Goal: Transaction & Acquisition: Purchase product/service

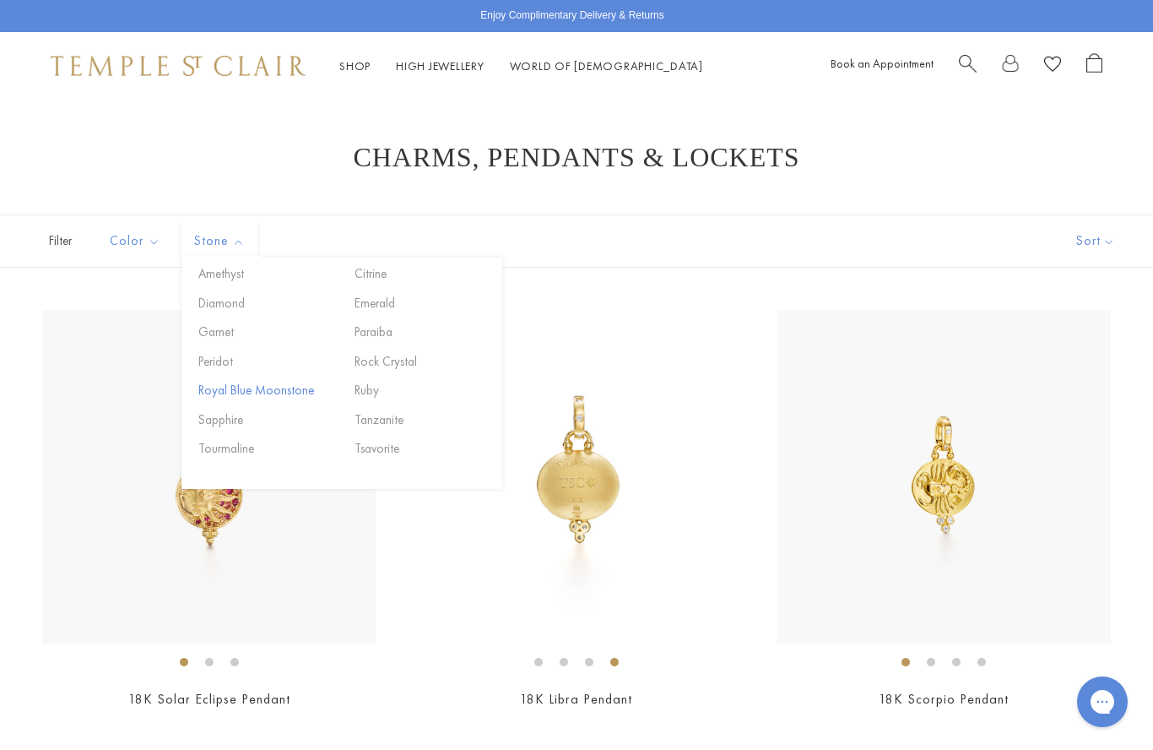
click at [281, 386] on button "Royal Blue Moonstone" at bounding box center [266, 390] width 144 height 19
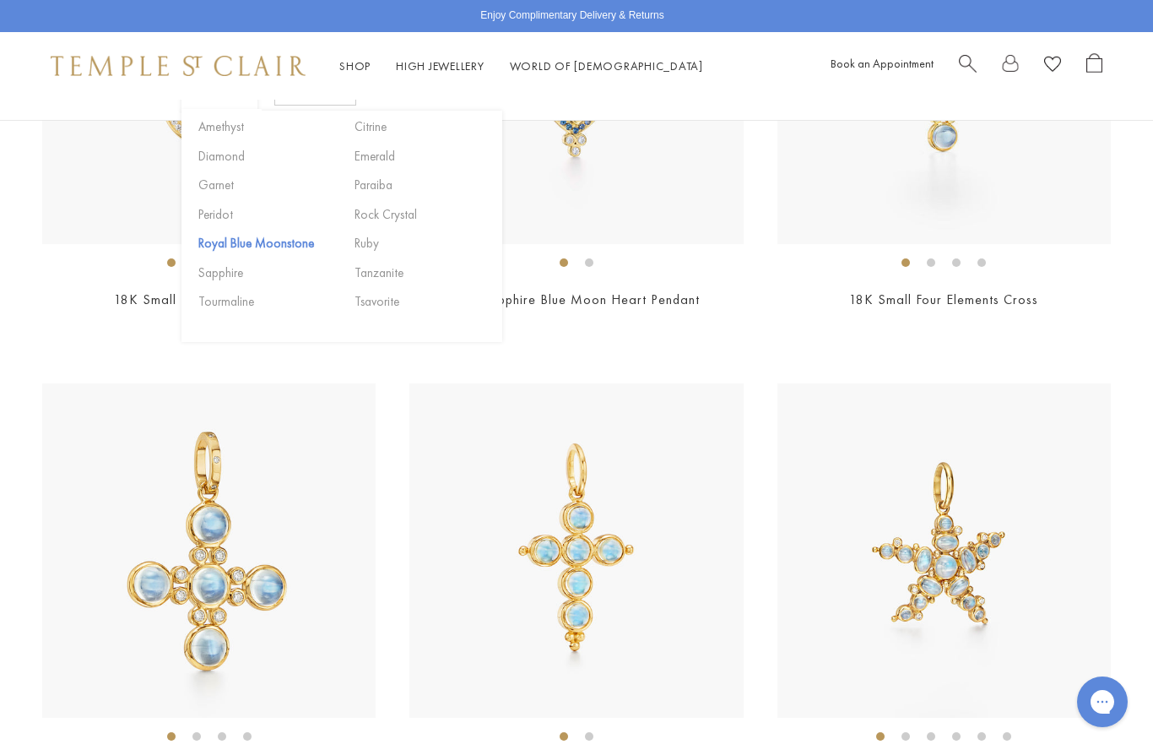
scroll to position [871, 0]
click at [701, 79] on div "Shop Shop Categories Amulets Pendants & Charms Lockets Chains & Leather Cords E…" at bounding box center [576, 66] width 1153 height 68
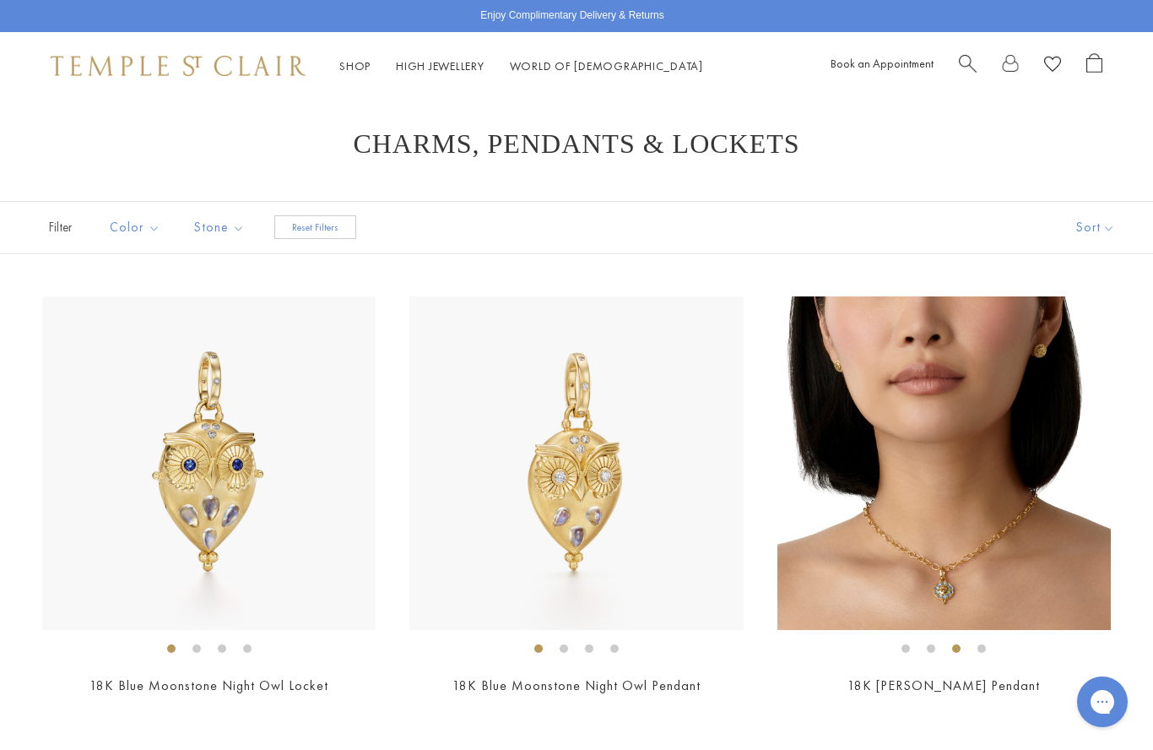
scroll to position [0, 0]
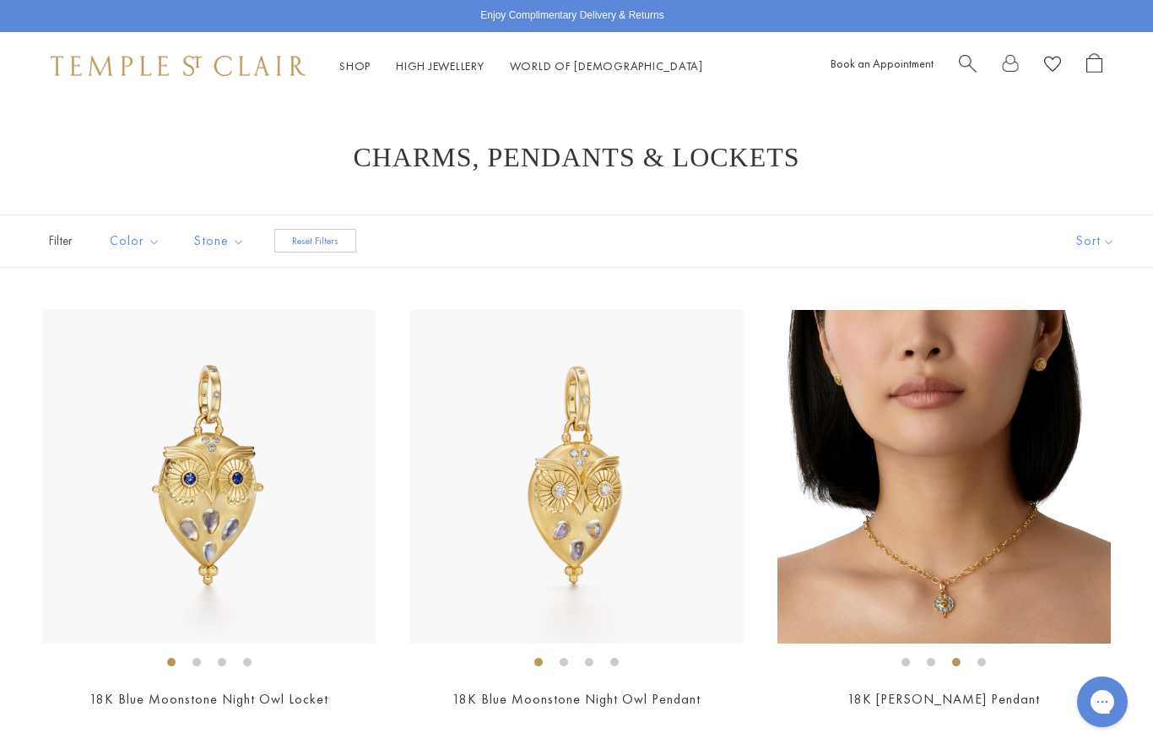
click at [306, 250] on button "Reset Filters" at bounding box center [315, 241] width 82 height 24
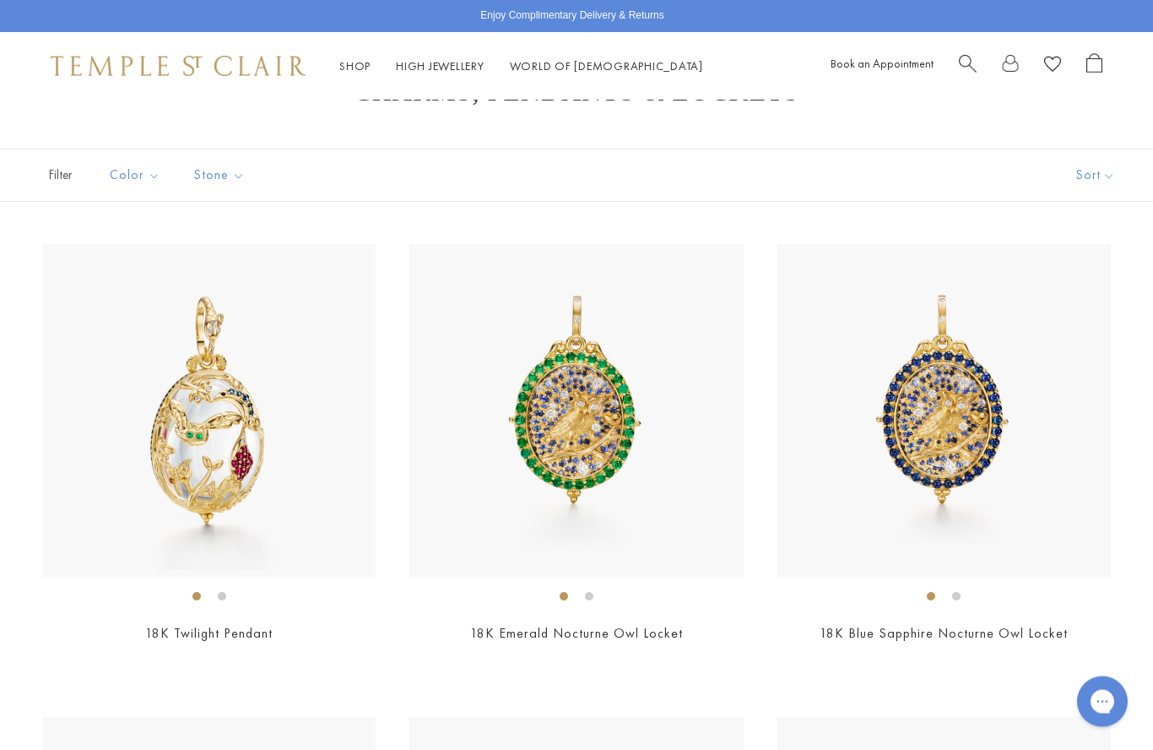
scroll to position [68, 0]
click at [51, 172] on span "Filter" at bounding box center [42, 173] width 84 height 51
click at [41, 187] on span "Filter" at bounding box center [42, 173] width 84 height 51
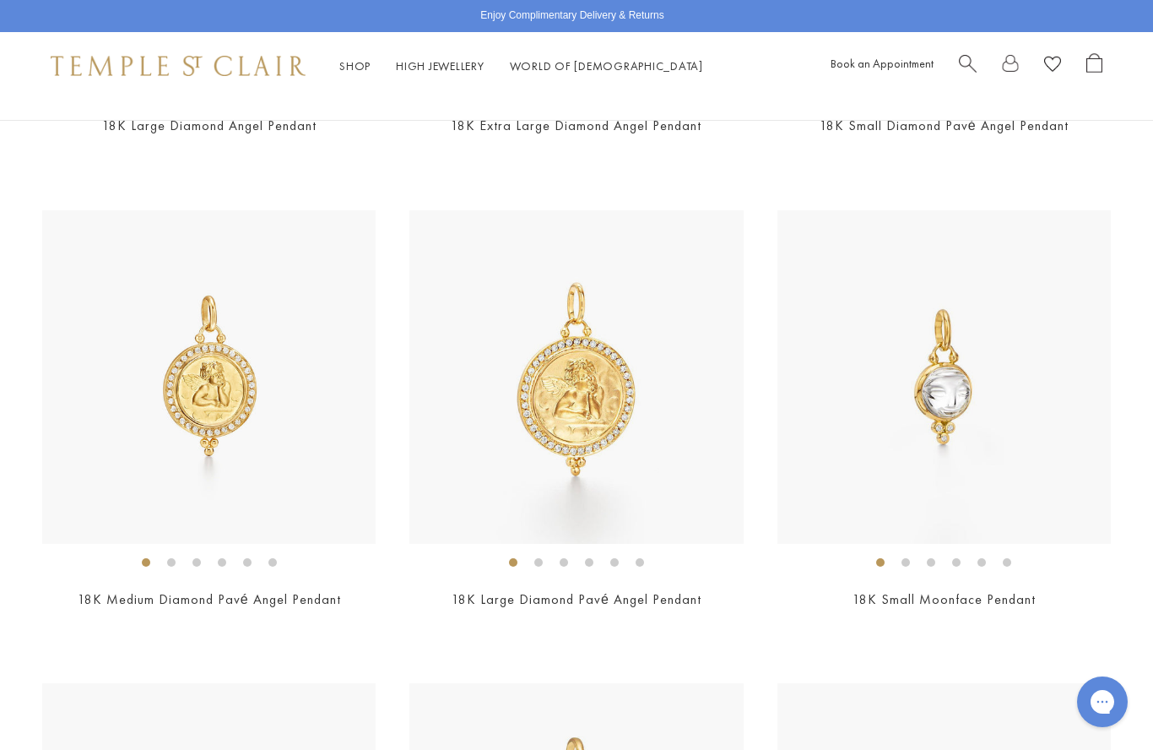
scroll to position [3393, 0]
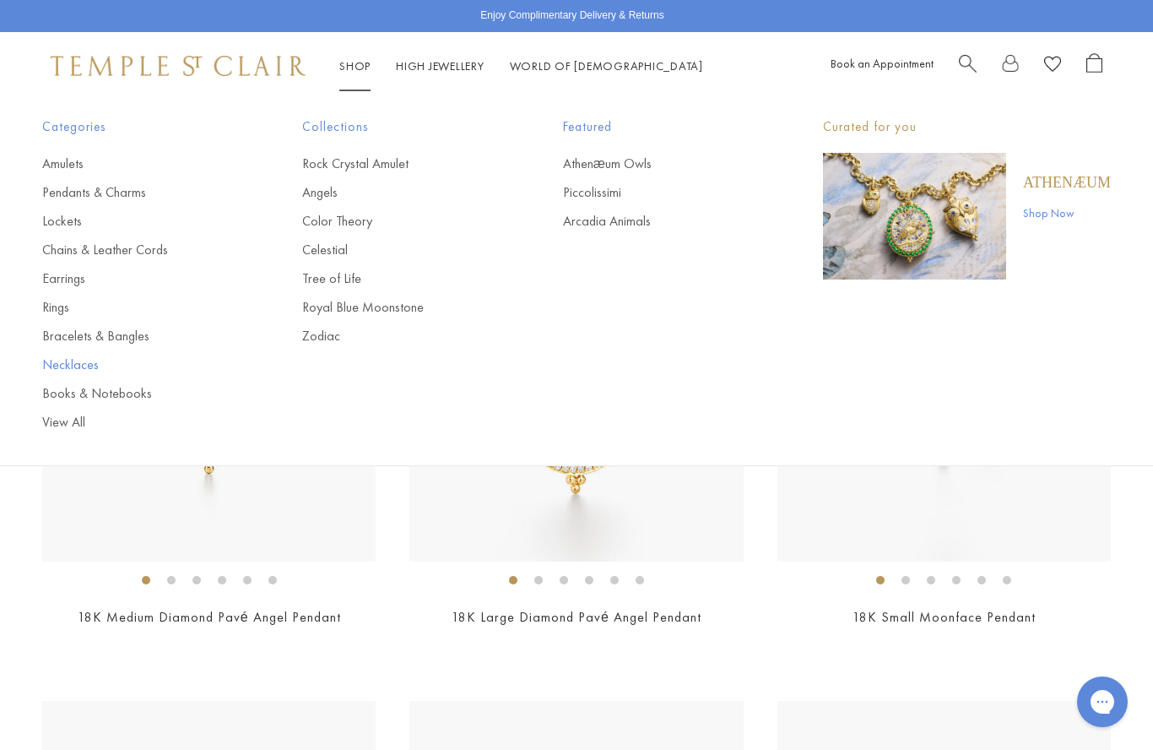
click at [67, 362] on link "Necklaces" at bounding box center [138, 364] width 192 height 19
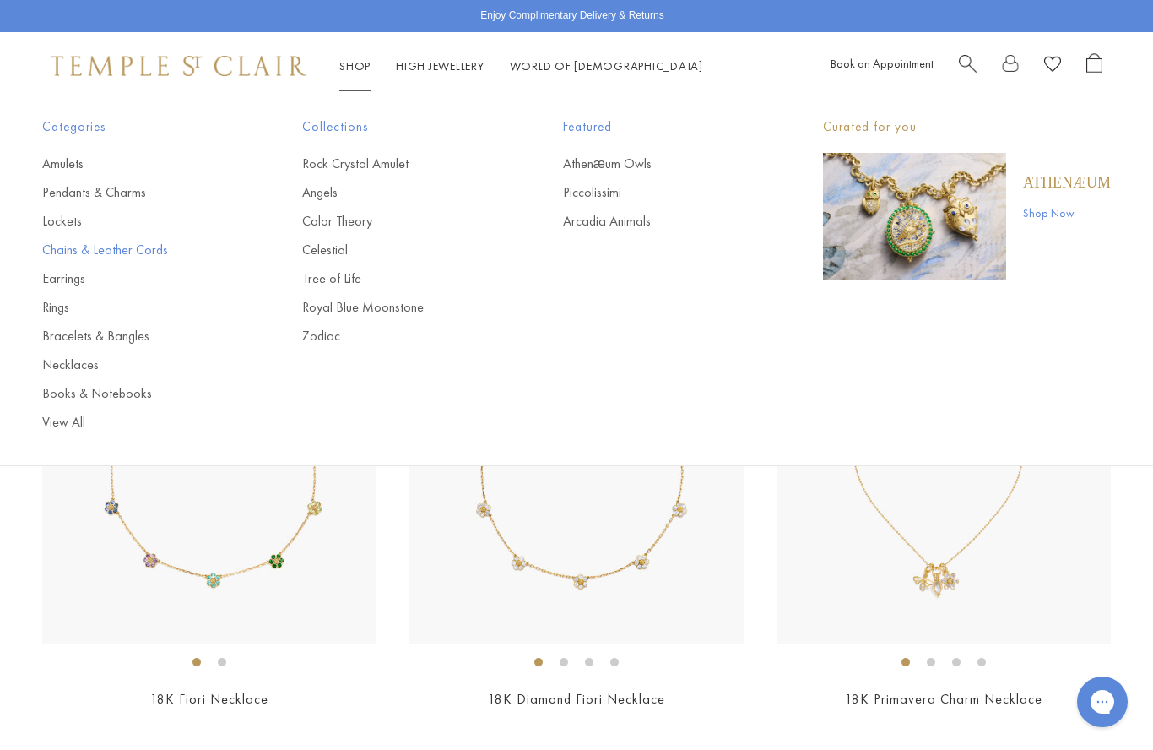
click at [126, 251] on link "Chains & Leather Cords" at bounding box center [138, 250] width 192 height 19
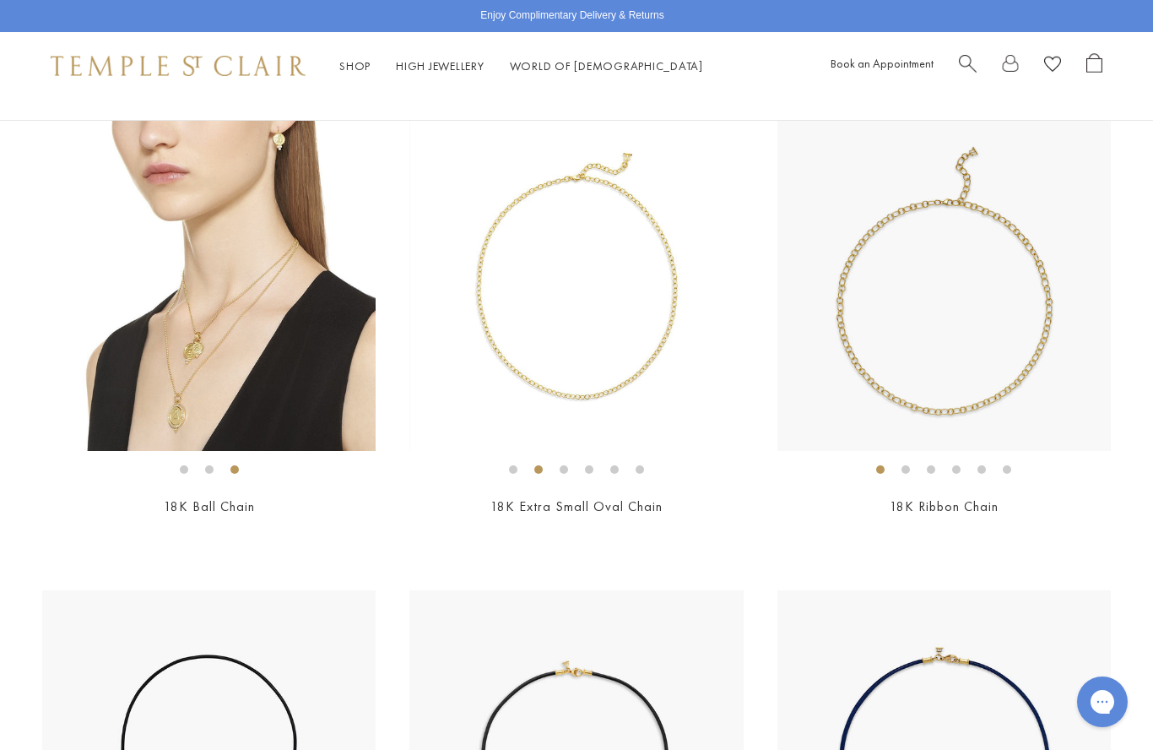
scroll to position [2083, 0]
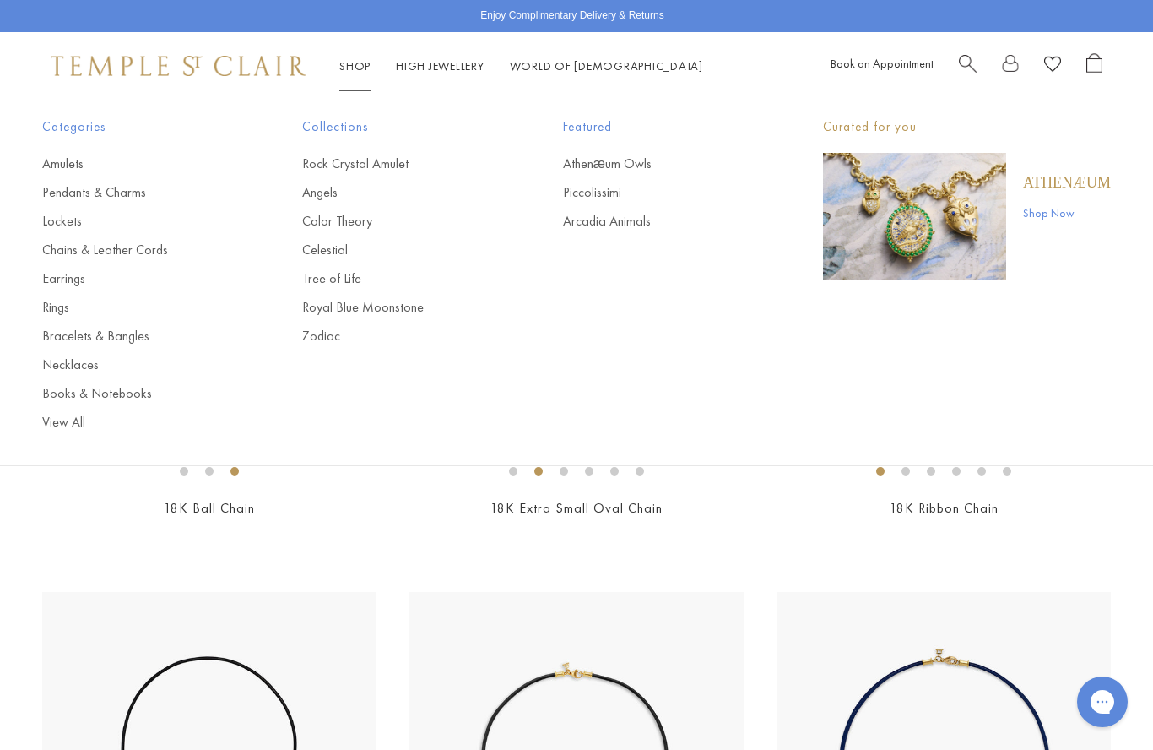
click at [1072, 211] on link "Shop Now" at bounding box center [1067, 212] width 88 height 19
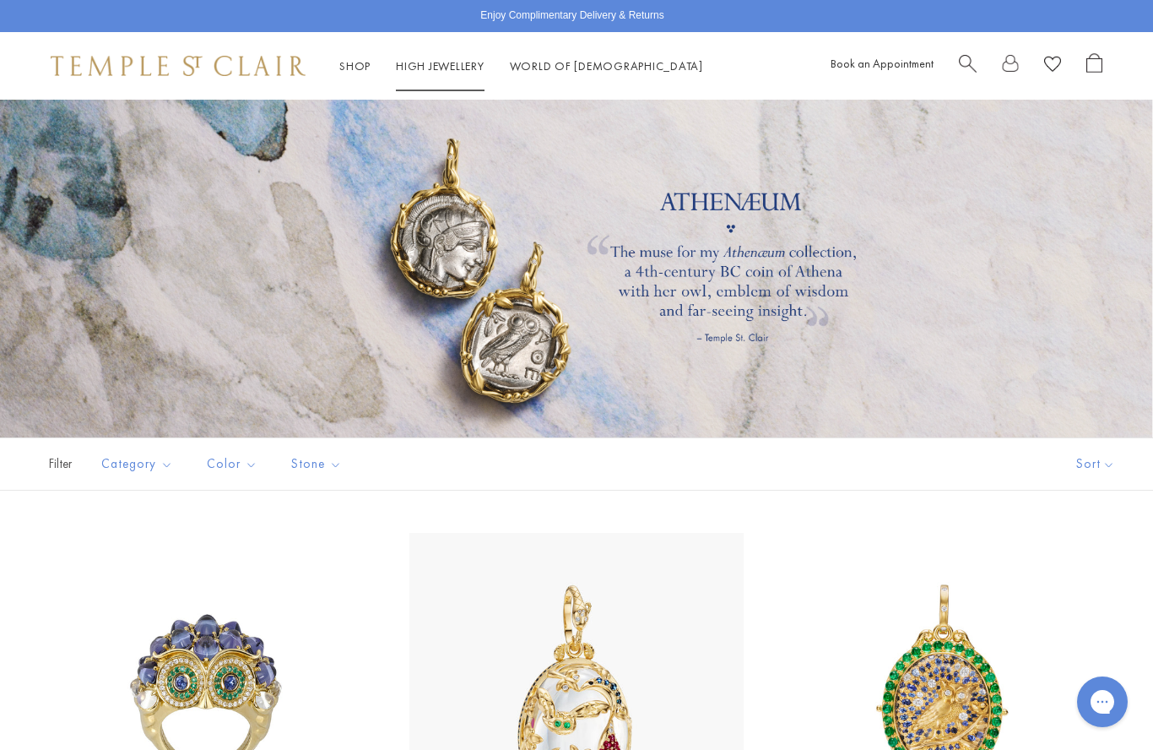
click at [443, 73] on link "High Jewellery High Jewellery" at bounding box center [440, 65] width 89 height 15
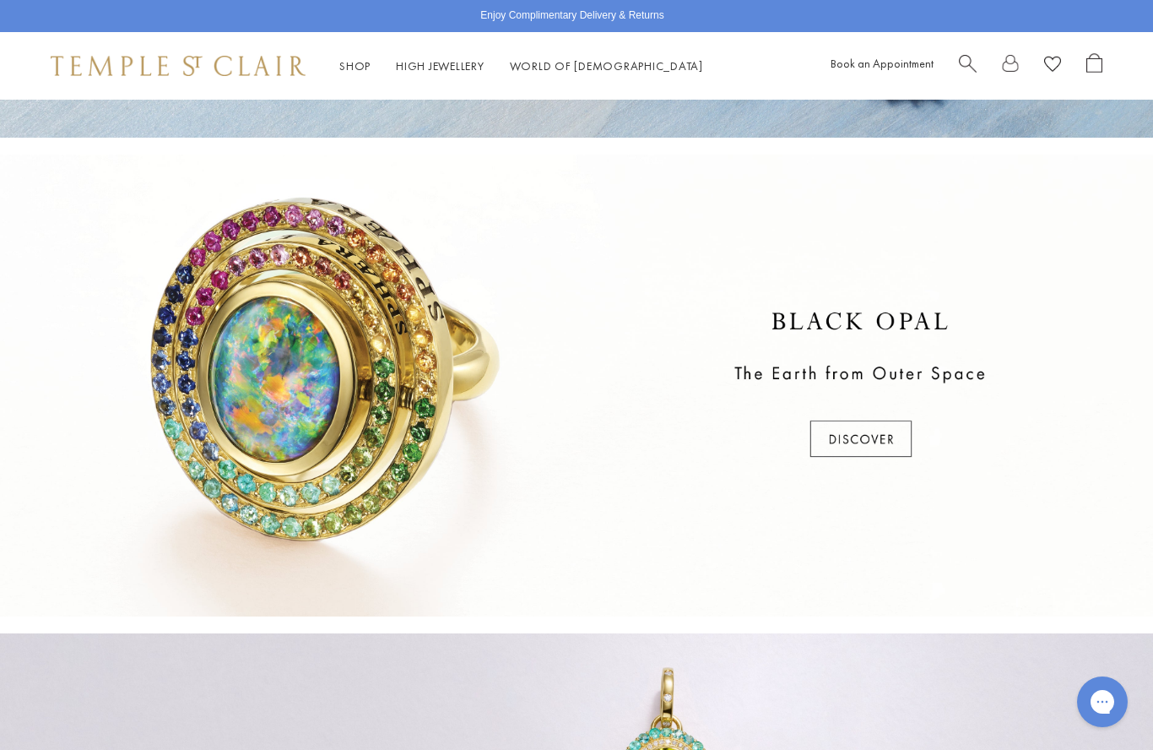
scroll to position [423, 0]
click at [867, 445] on div at bounding box center [576, 386] width 1153 height 462
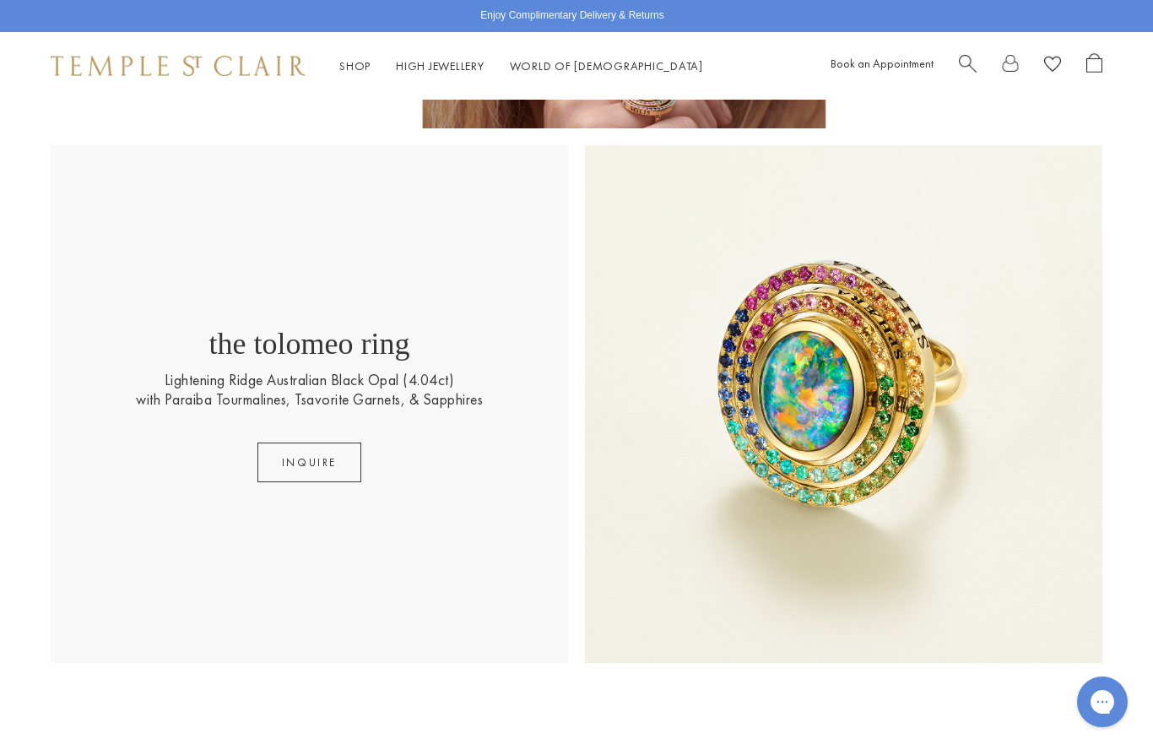
scroll to position [448, 0]
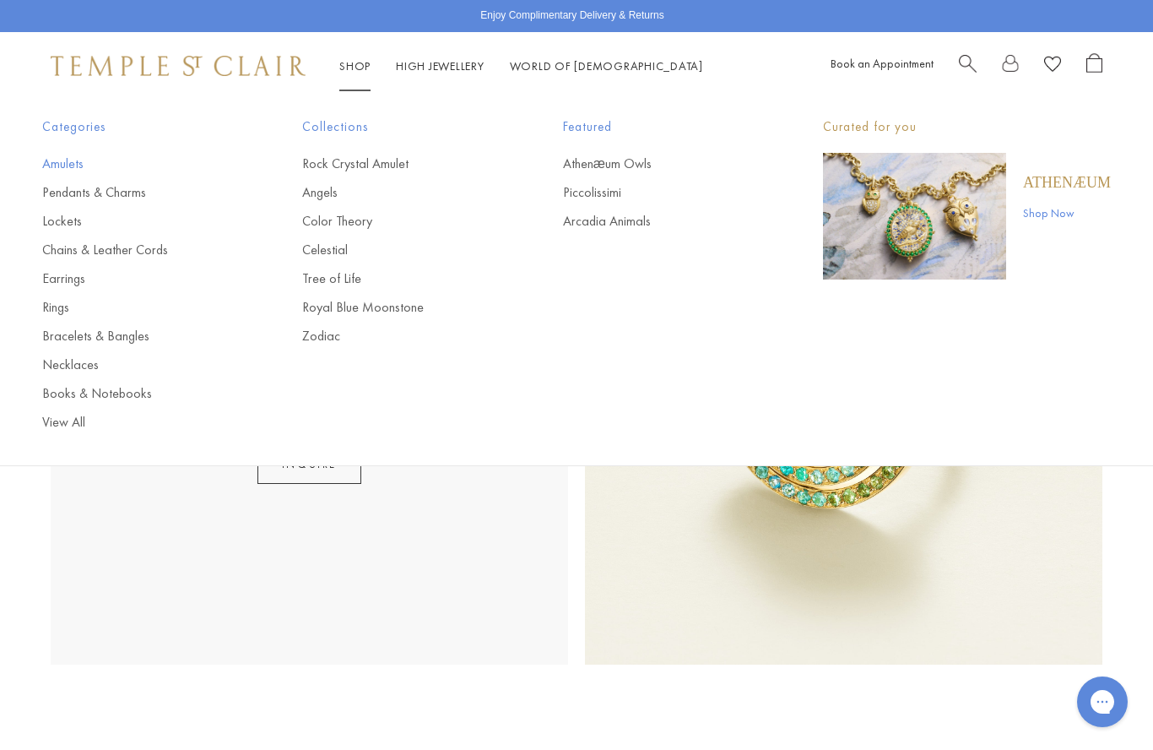
click at [64, 160] on link "Amulets" at bounding box center [138, 163] width 192 height 19
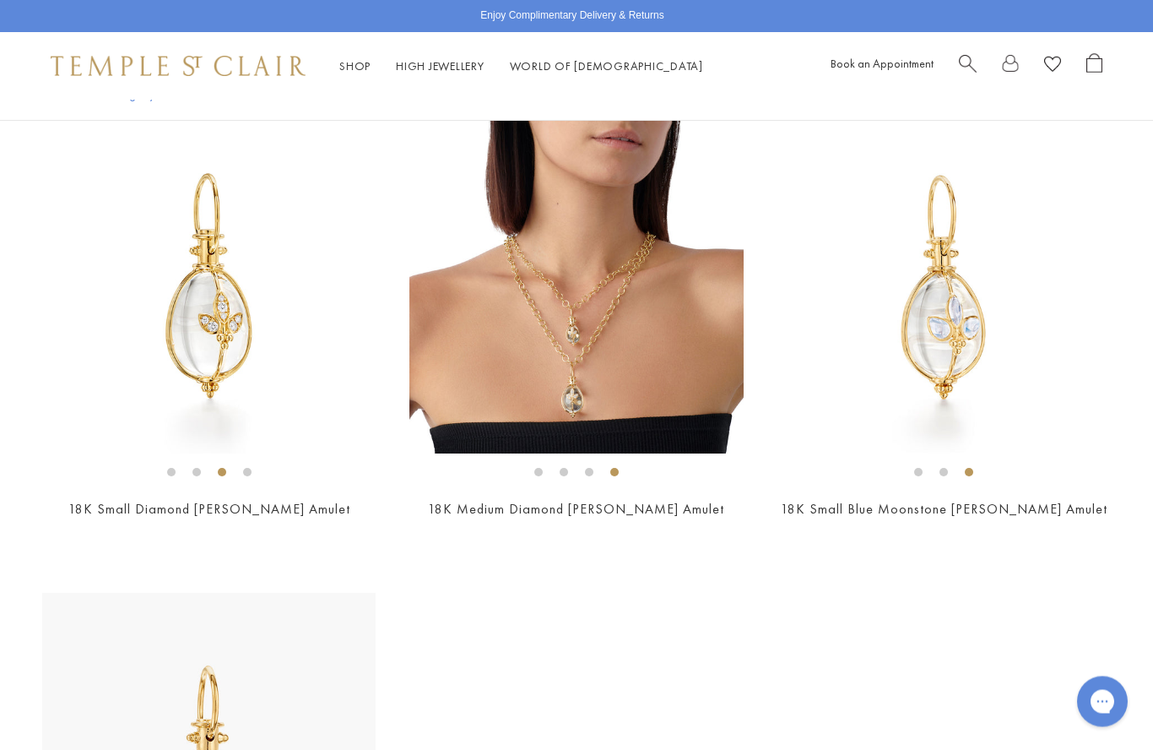
scroll to position [10820, 0]
click at [199, 311] on img at bounding box center [208, 285] width 333 height 333
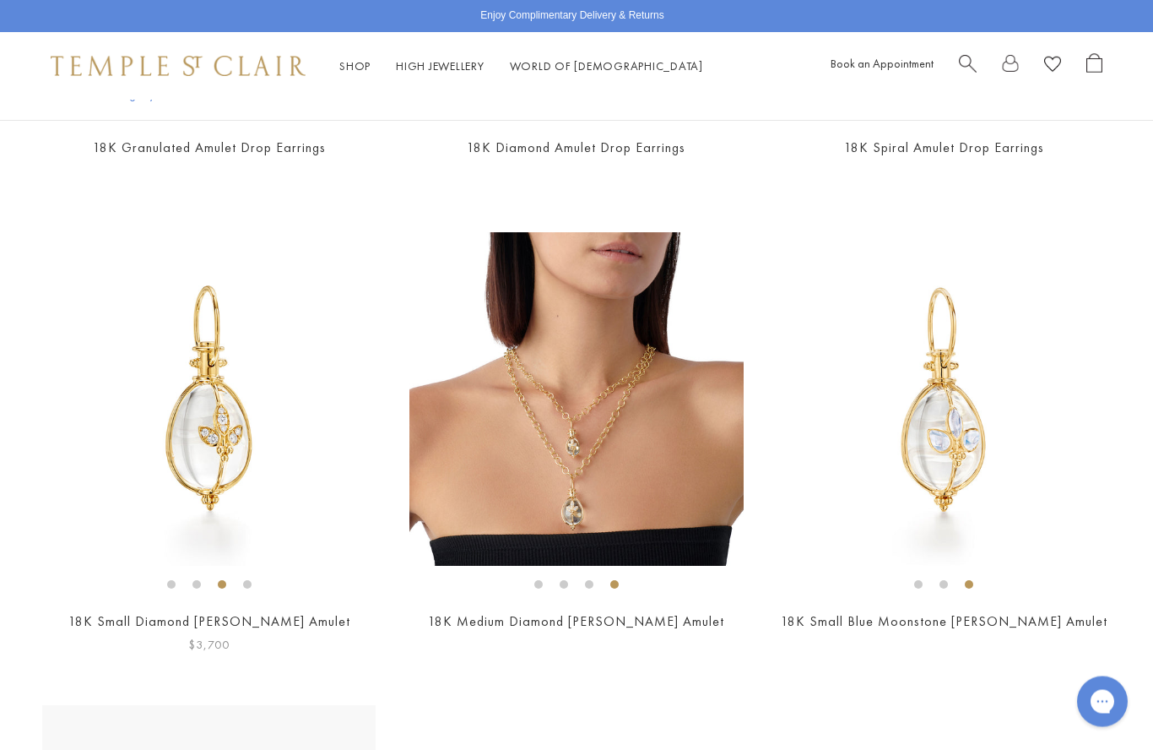
scroll to position [10689, 0]
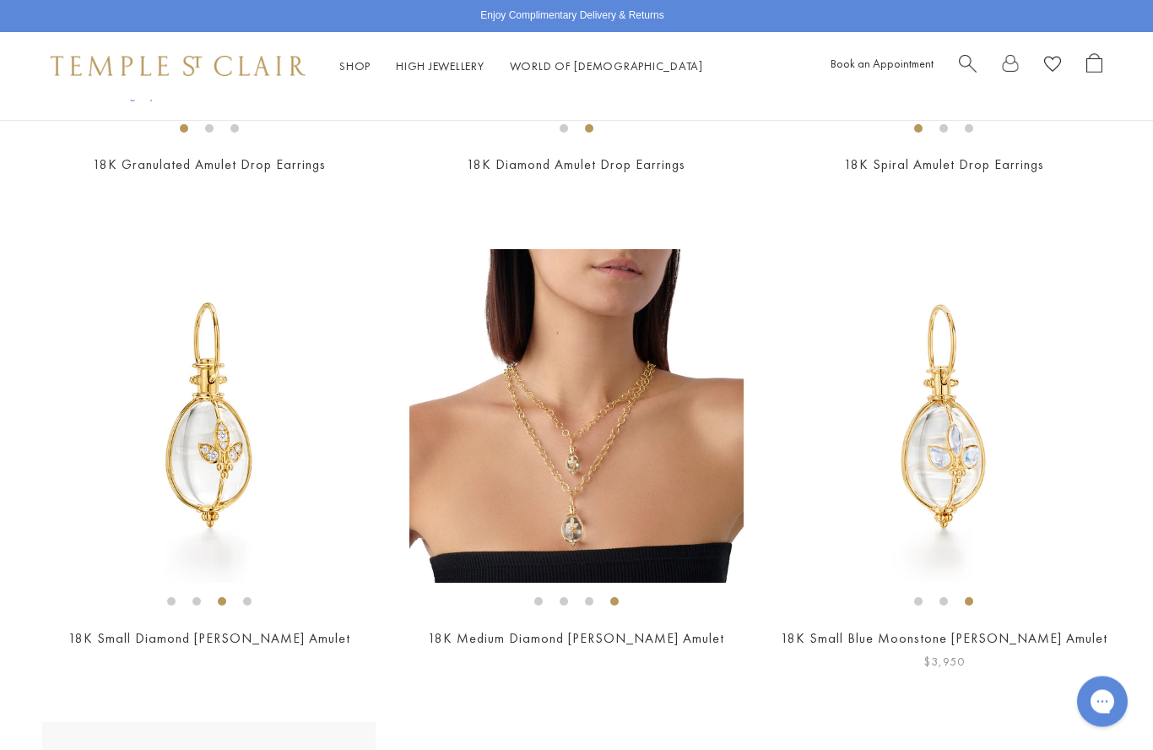
click at [942, 433] on img at bounding box center [944, 416] width 333 height 333
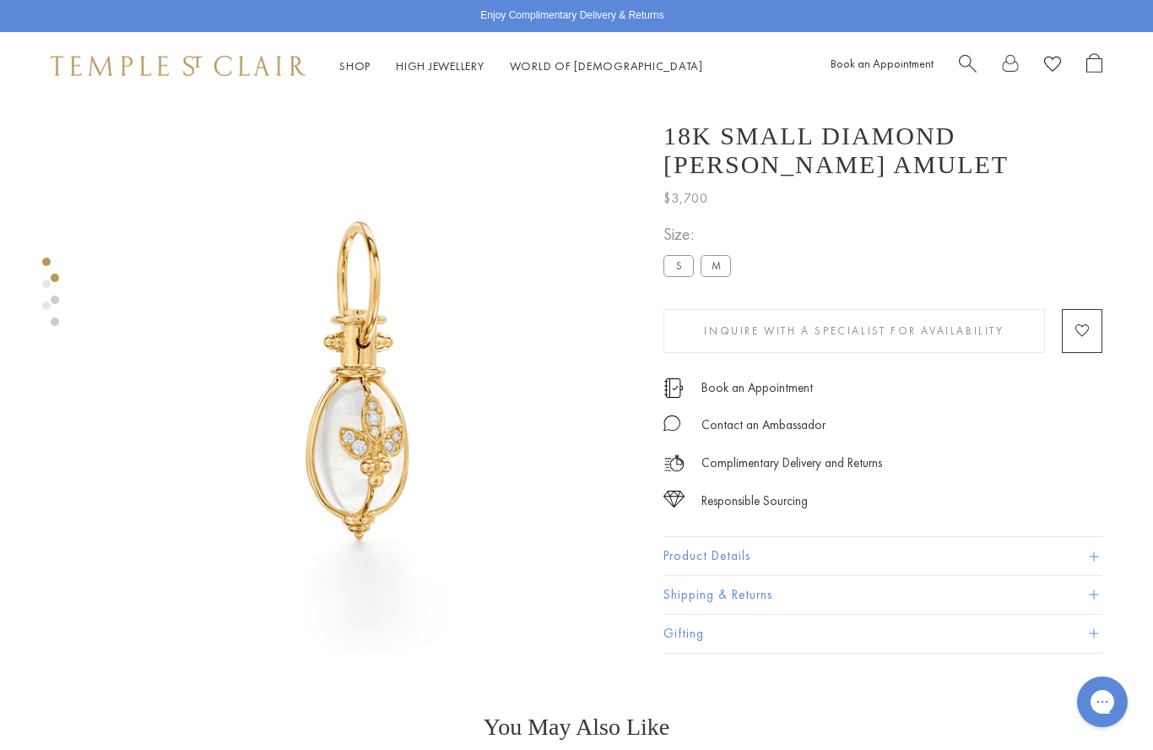
click at [35, 292] on div at bounding box center [344, 377] width 689 height 554
click at [59, 274] on div at bounding box center [344, 377] width 689 height 554
click at [724, 274] on label "M" at bounding box center [716, 266] width 30 height 21
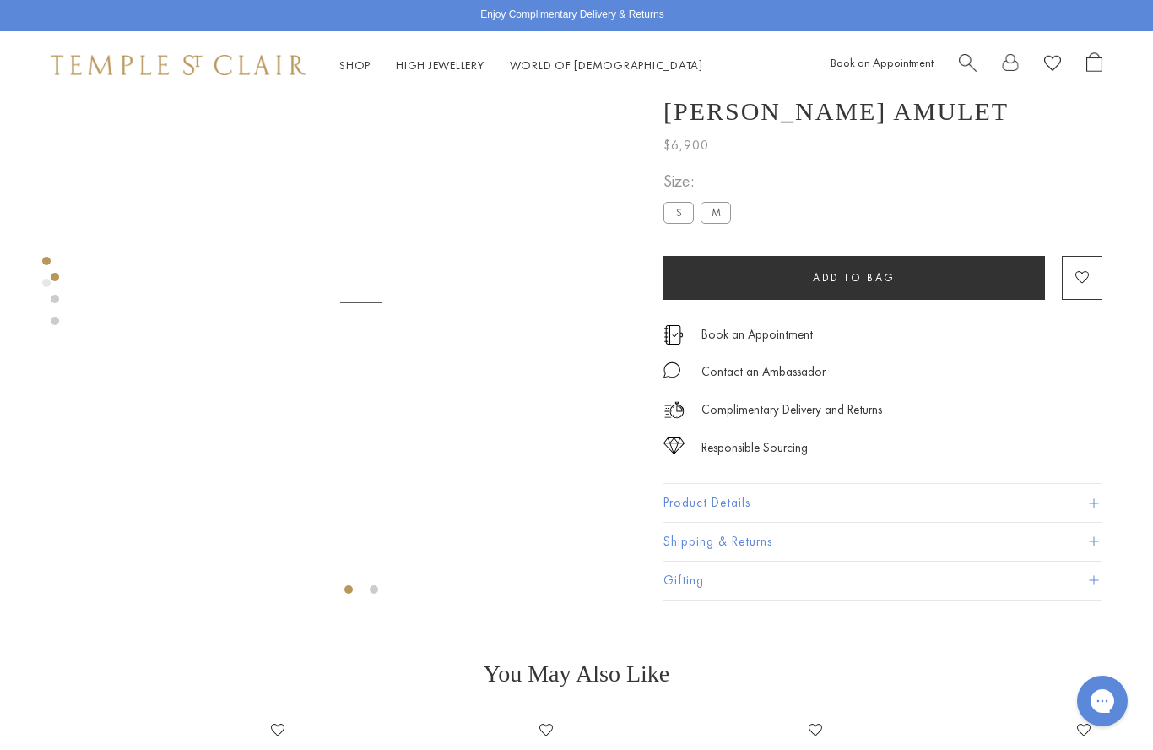
scroll to position [100, 0]
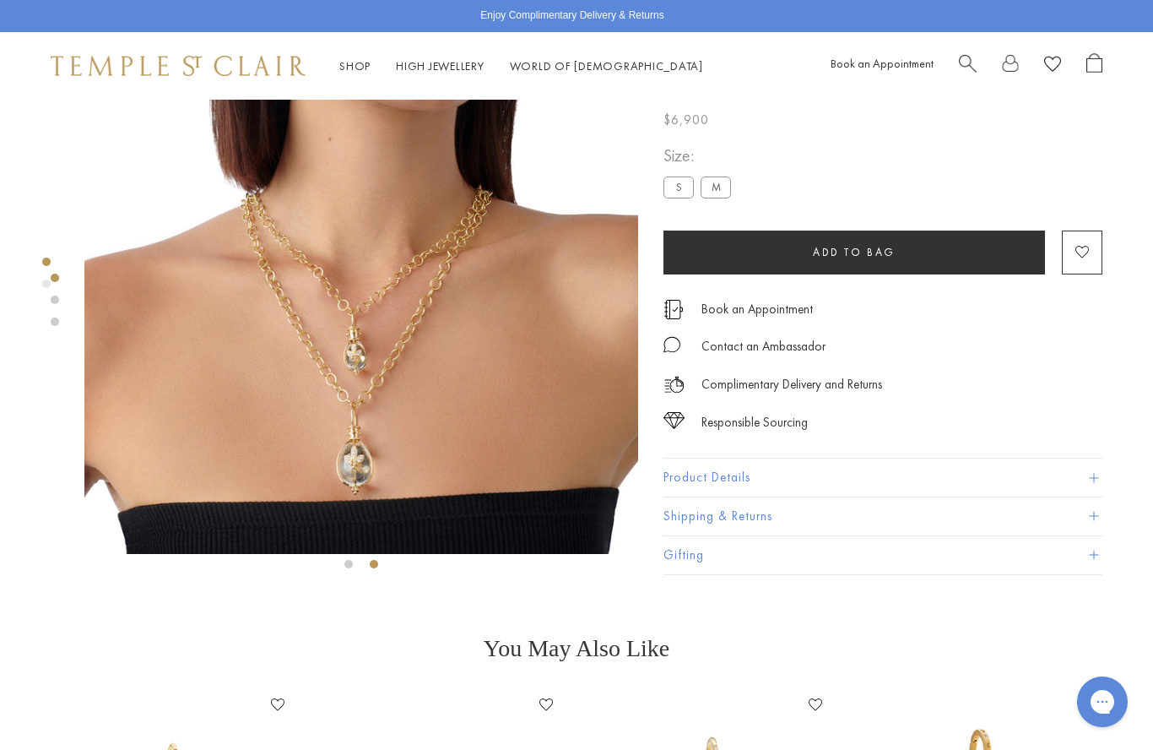
click at [683, 190] on label "S" at bounding box center [679, 187] width 30 height 21
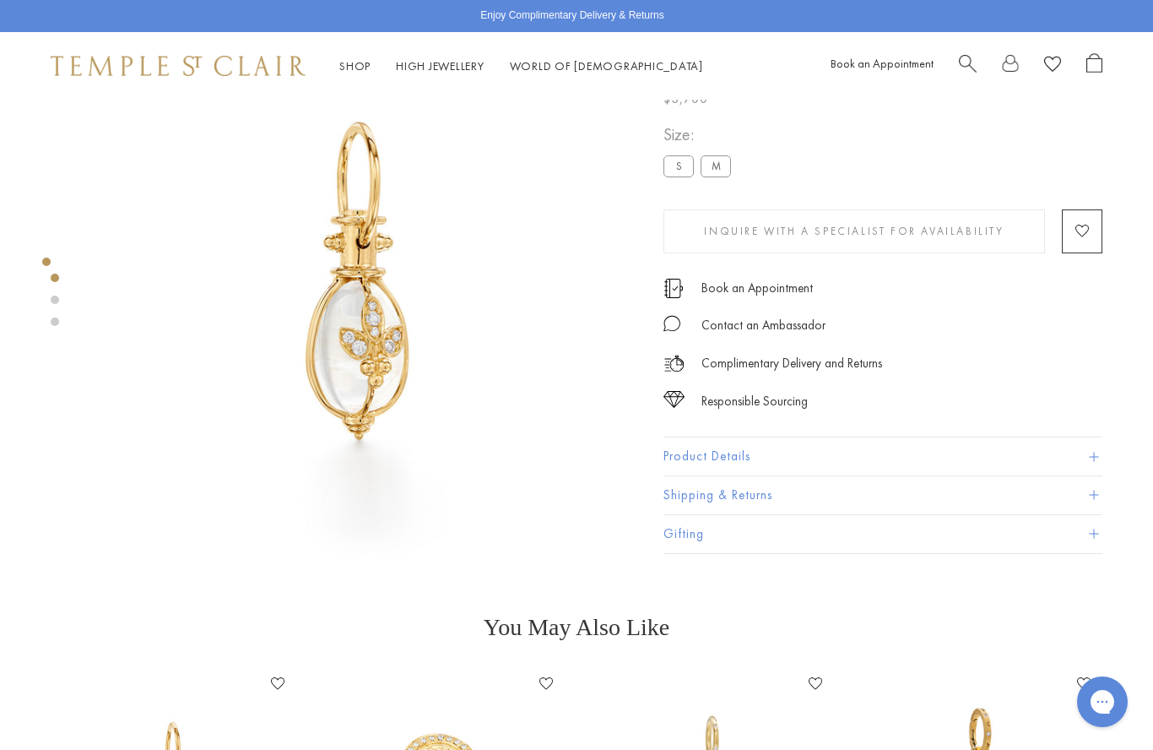
click at [679, 177] on label "S" at bounding box center [679, 166] width 30 height 21
click at [722, 162] on label "M" at bounding box center [716, 166] width 30 height 21
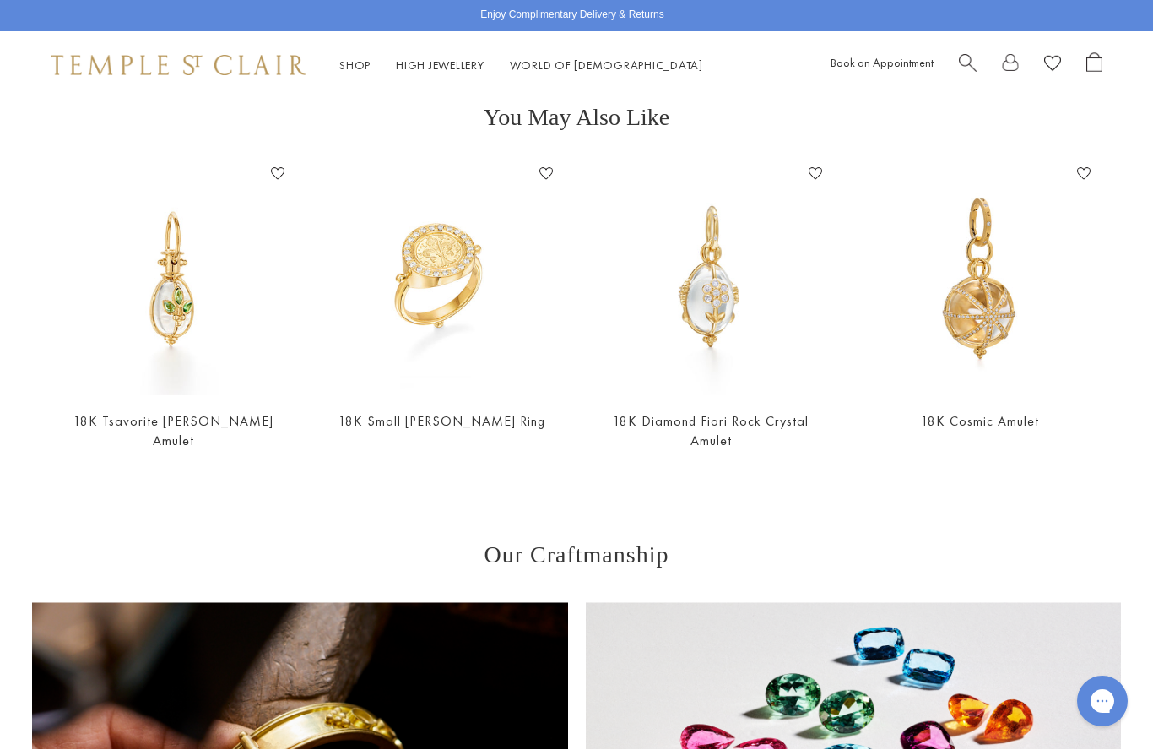
scroll to position [631, 0]
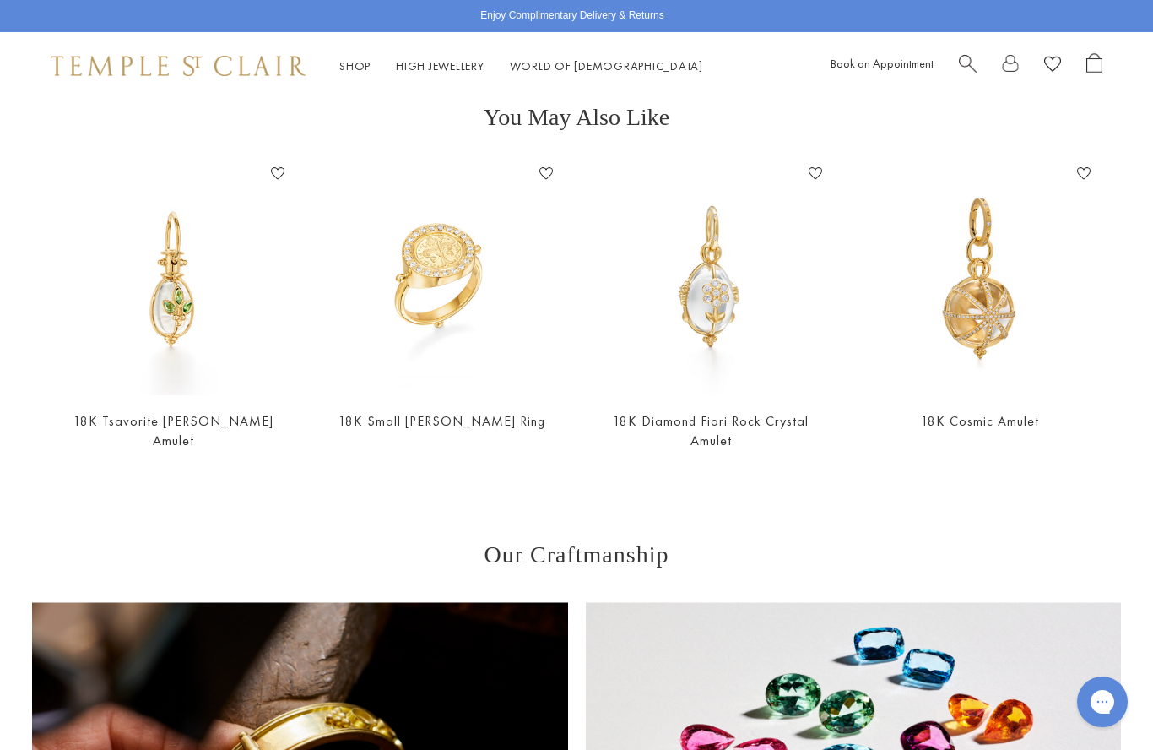
scroll to position [100, 0]
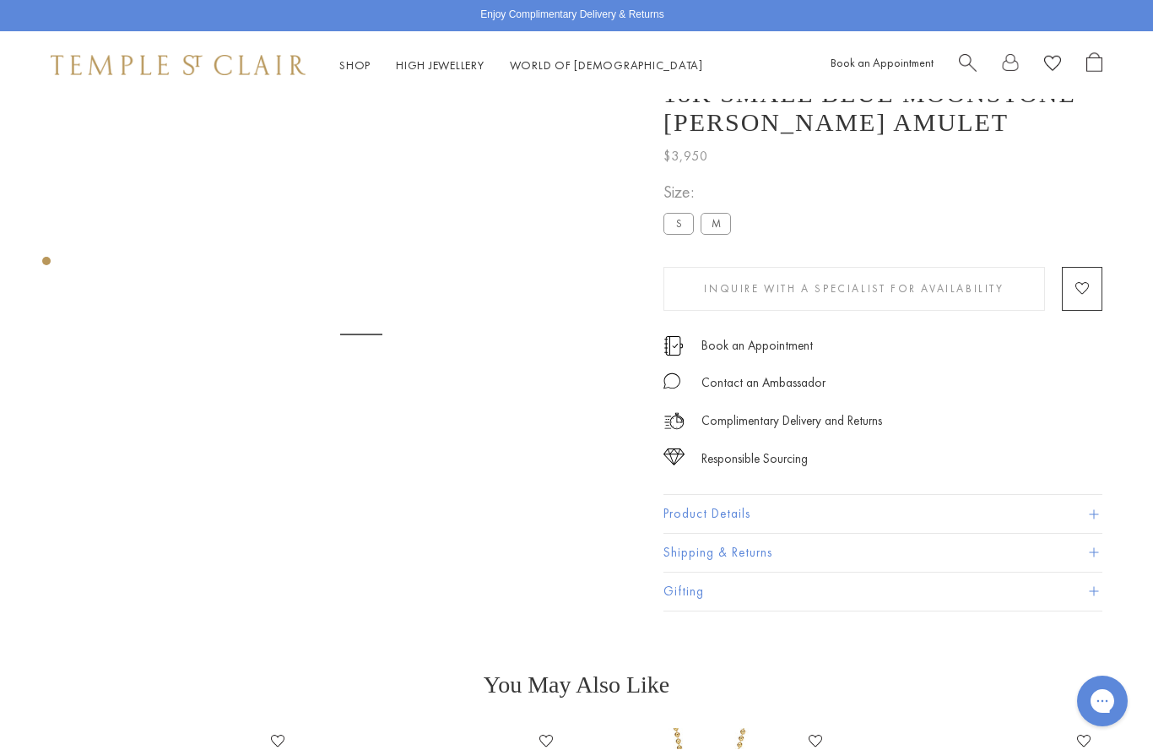
scroll to position [100, 0]
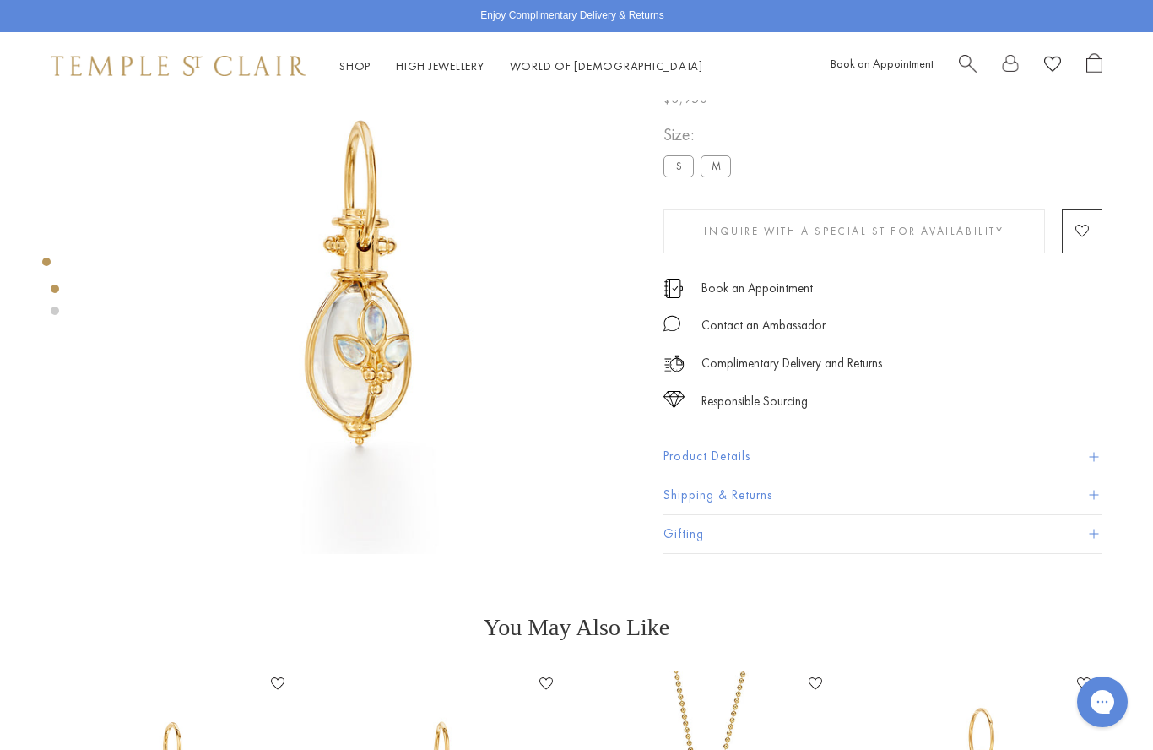
click at [713, 165] on label "M" at bounding box center [716, 166] width 30 height 21
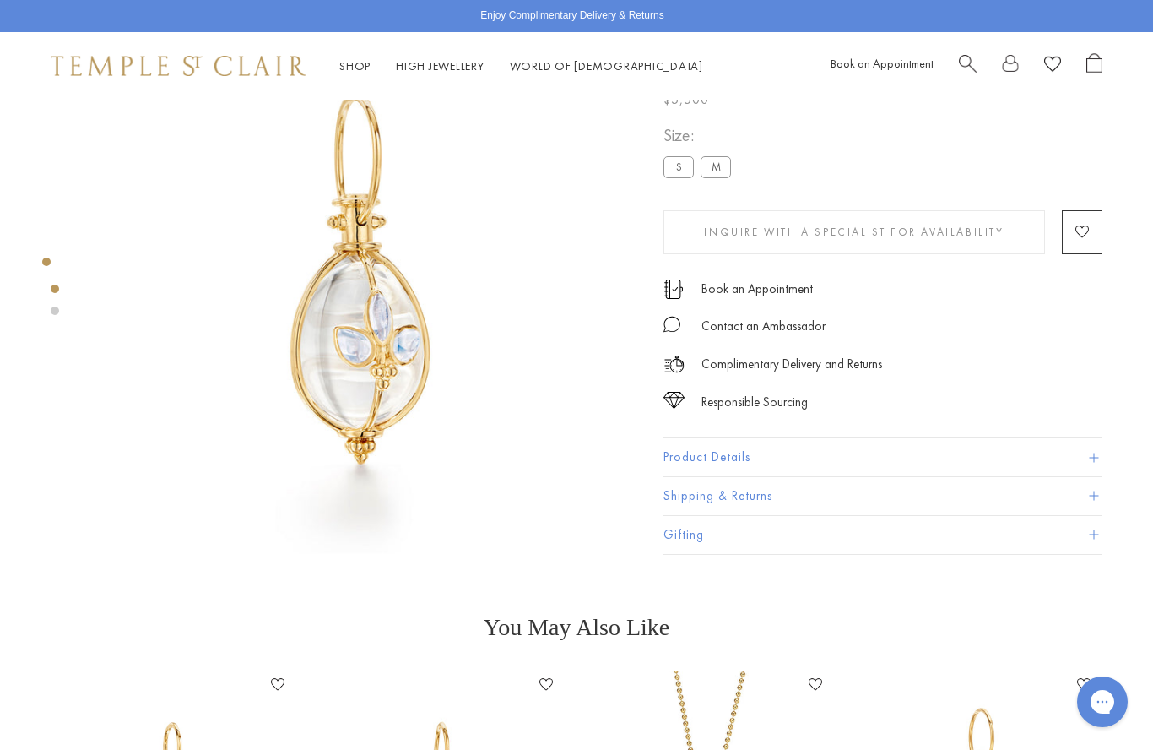
click at [685, 171] on label "S" at bounding box center [679, 166] width 30 height 21
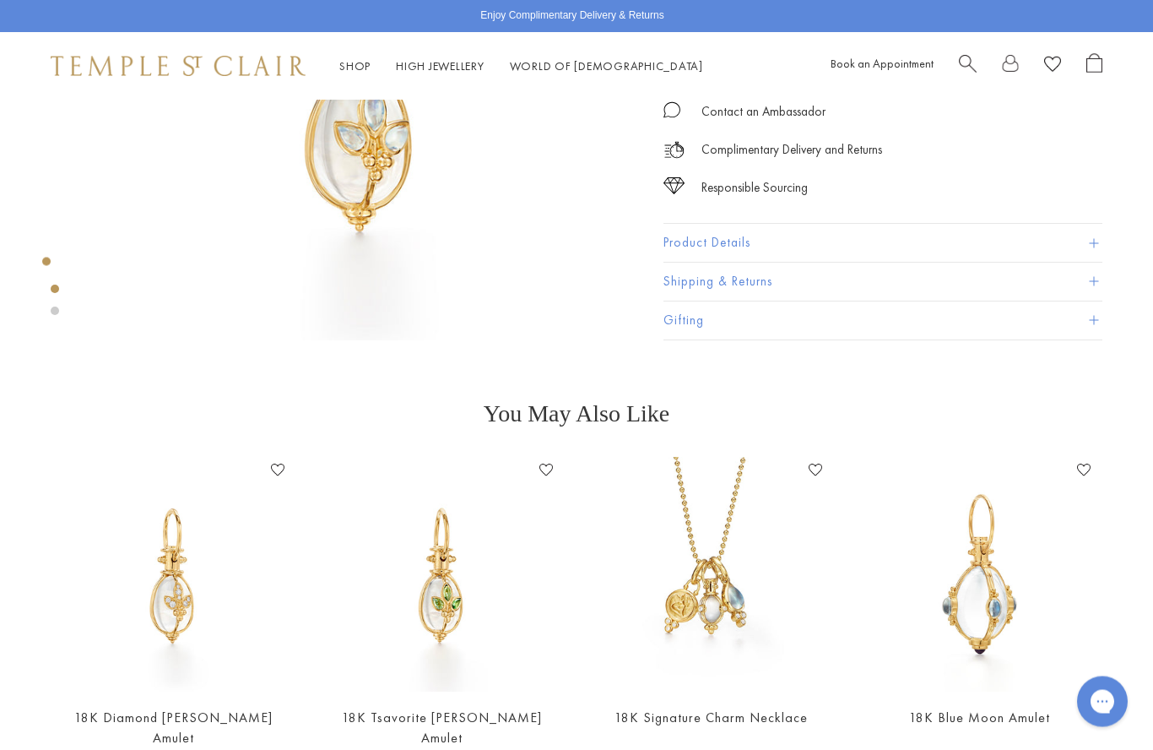
scroll to position [313, 0]
click at [1000, 609] on img at bounding box center [981, 575] width 236 height 236
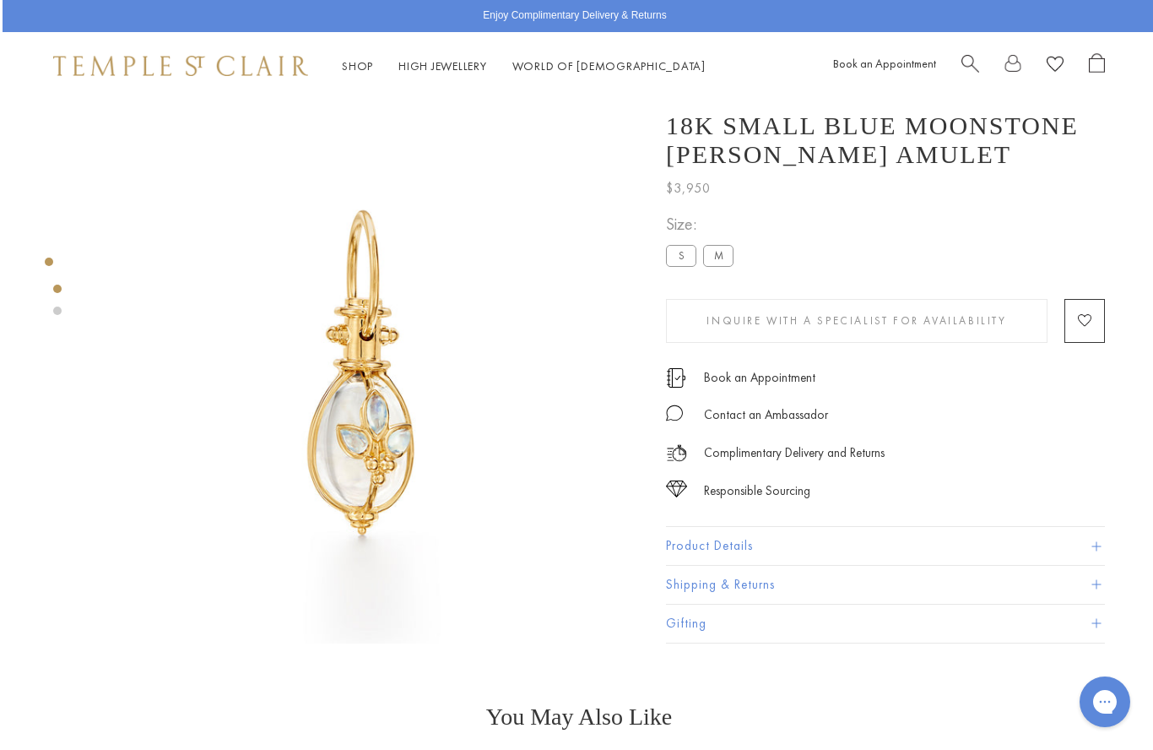
scroll to position [0, 0]
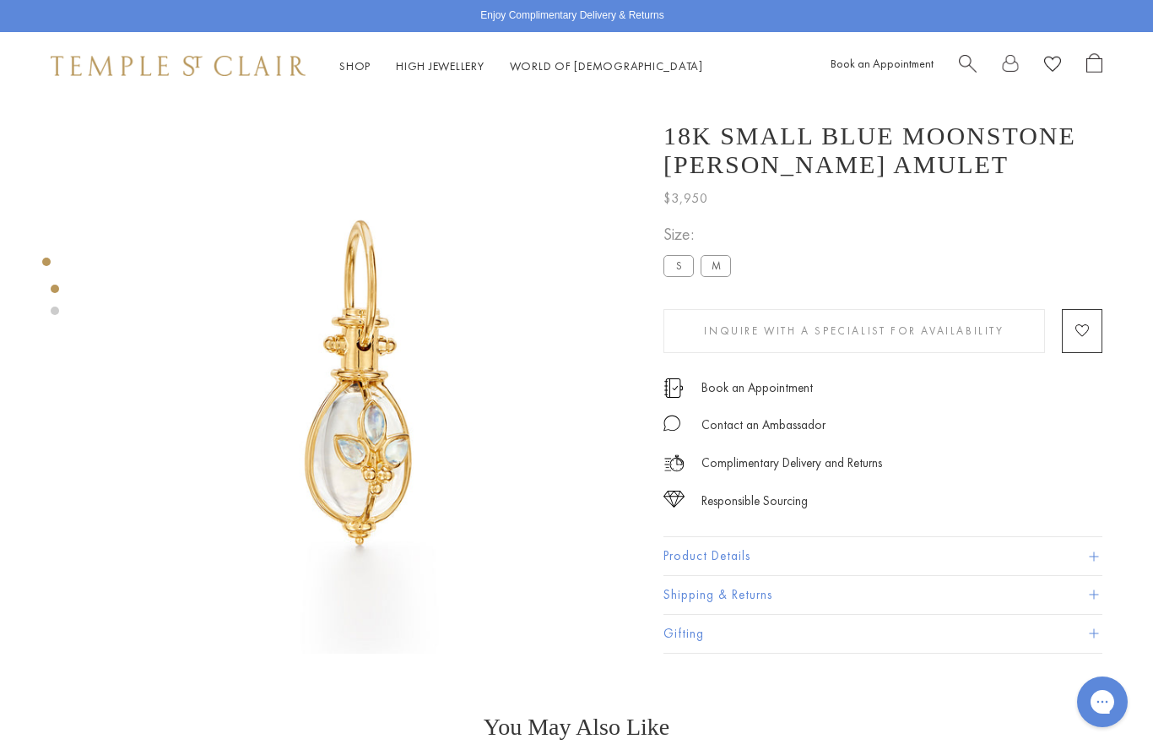
scroll to position [100, 0]
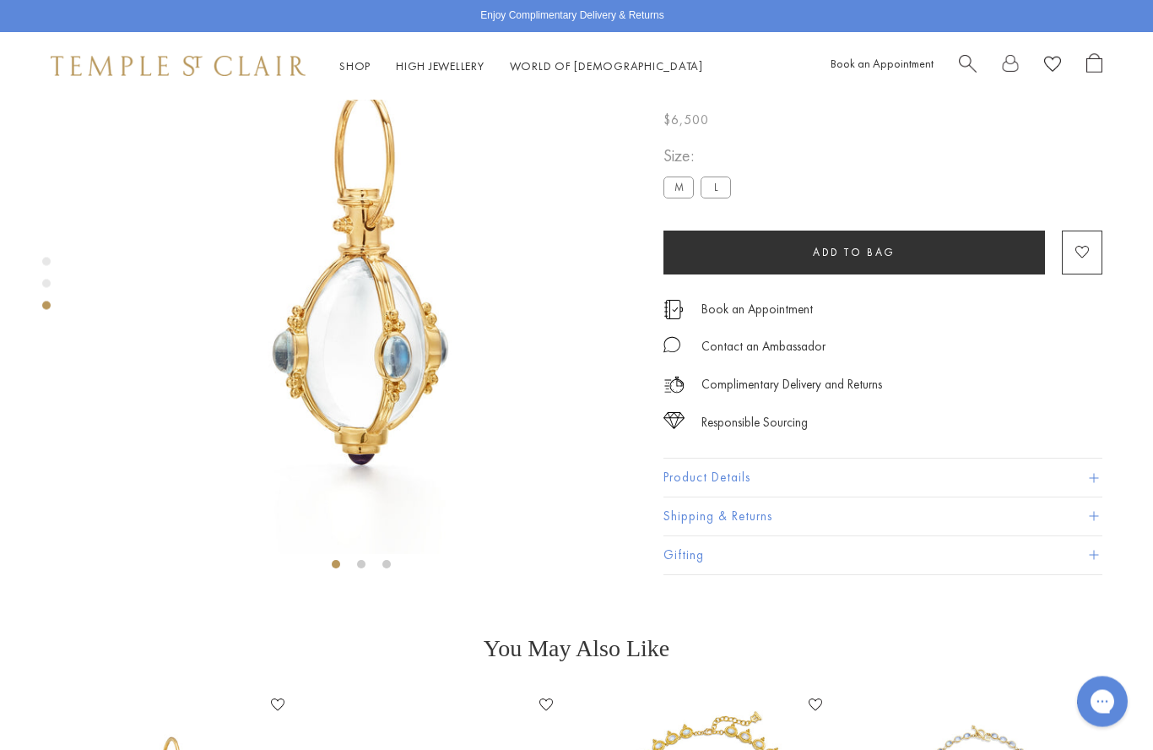
scroll to position [100, 0]
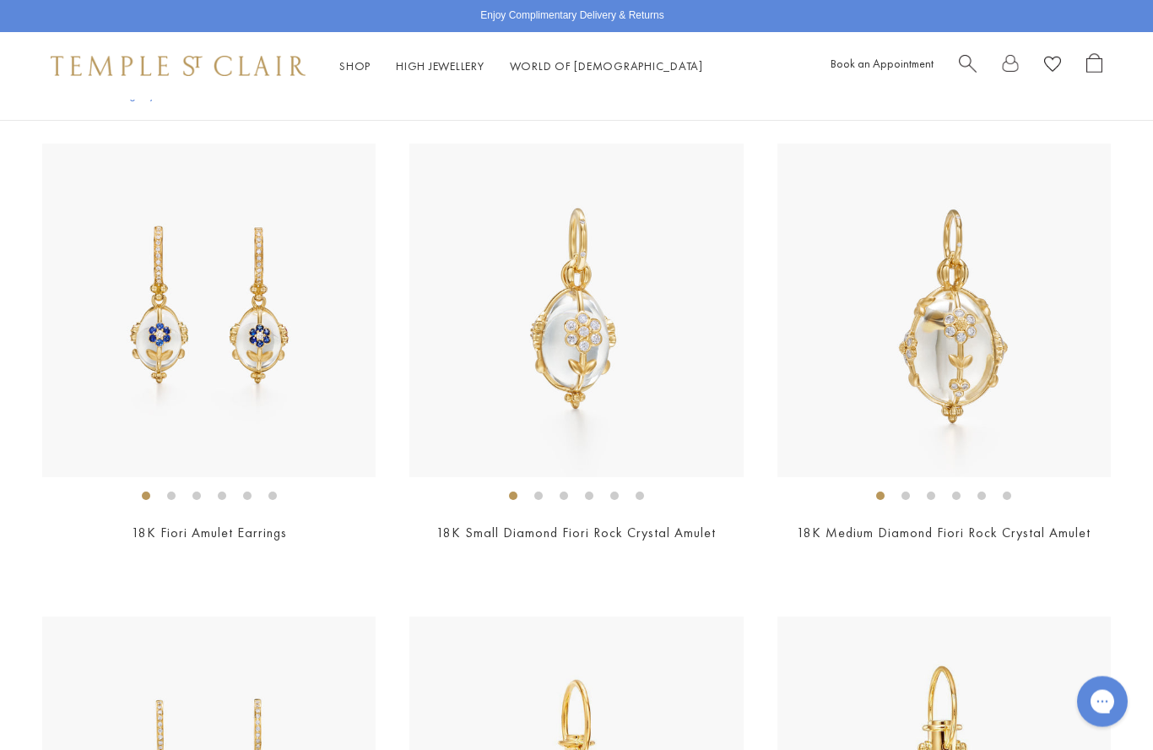
scroll to position [1701, 0]
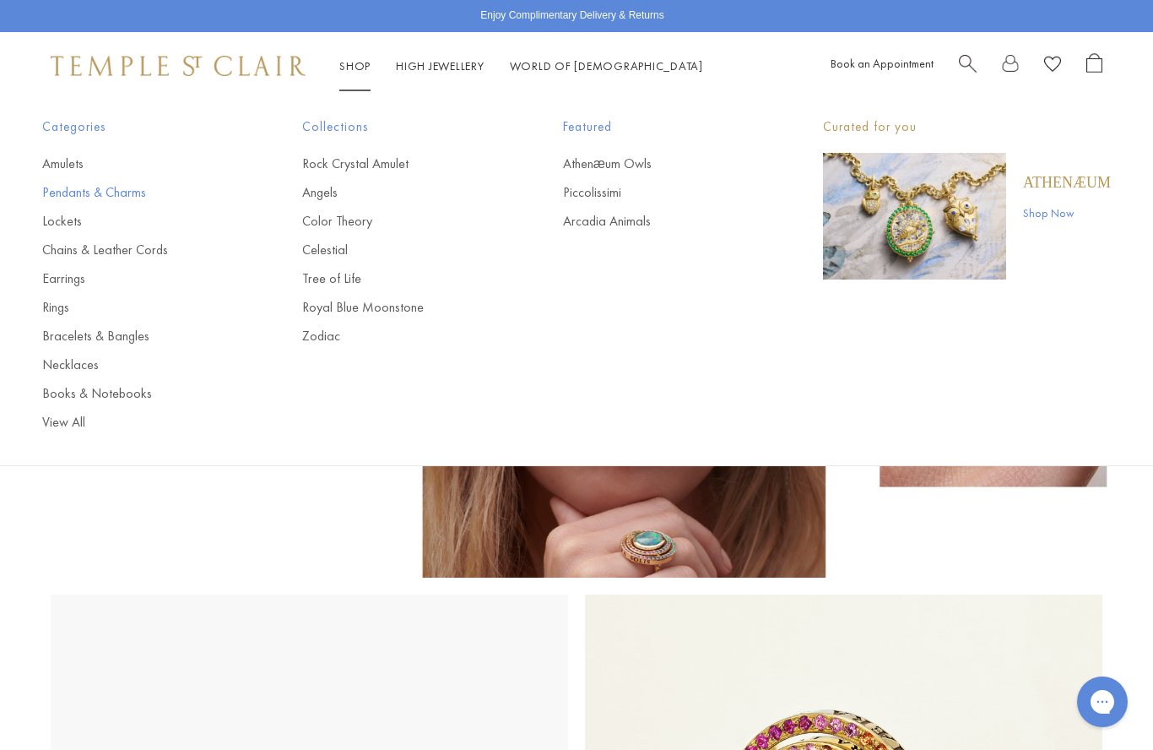
click at [113, 187] on link "Pendants & Charms" at bounding box center [138, 192] width 192 height 19
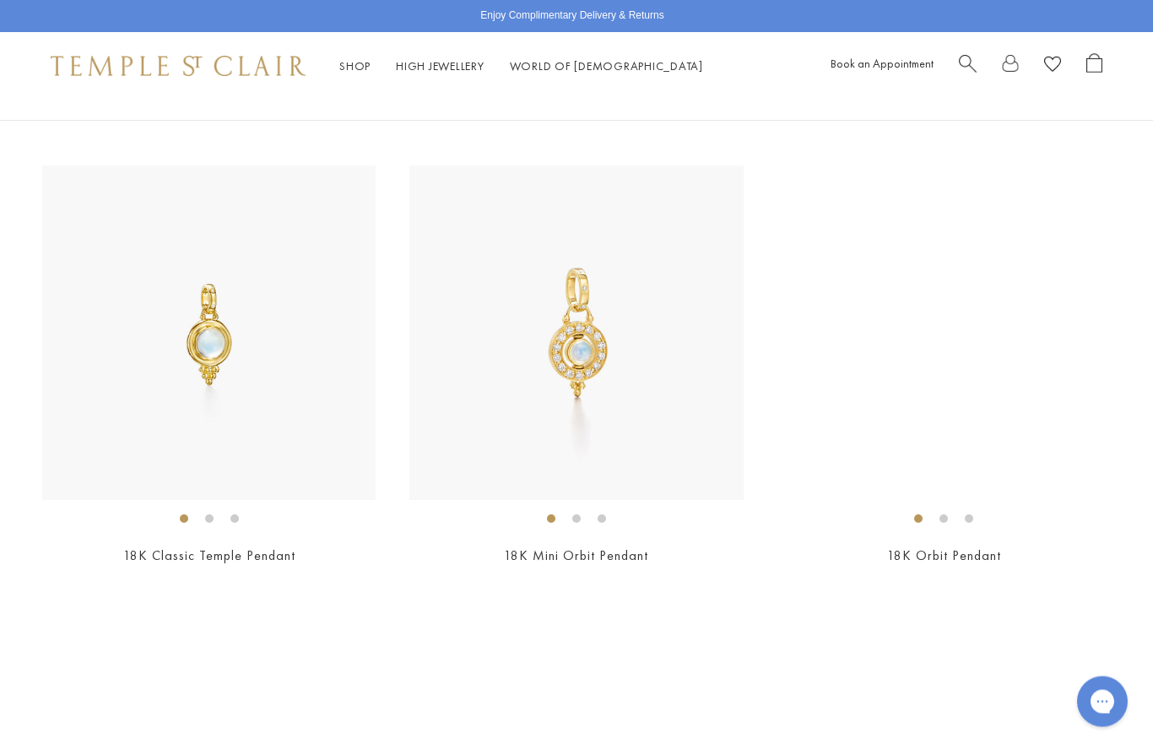
scroll to position [6766, 0]
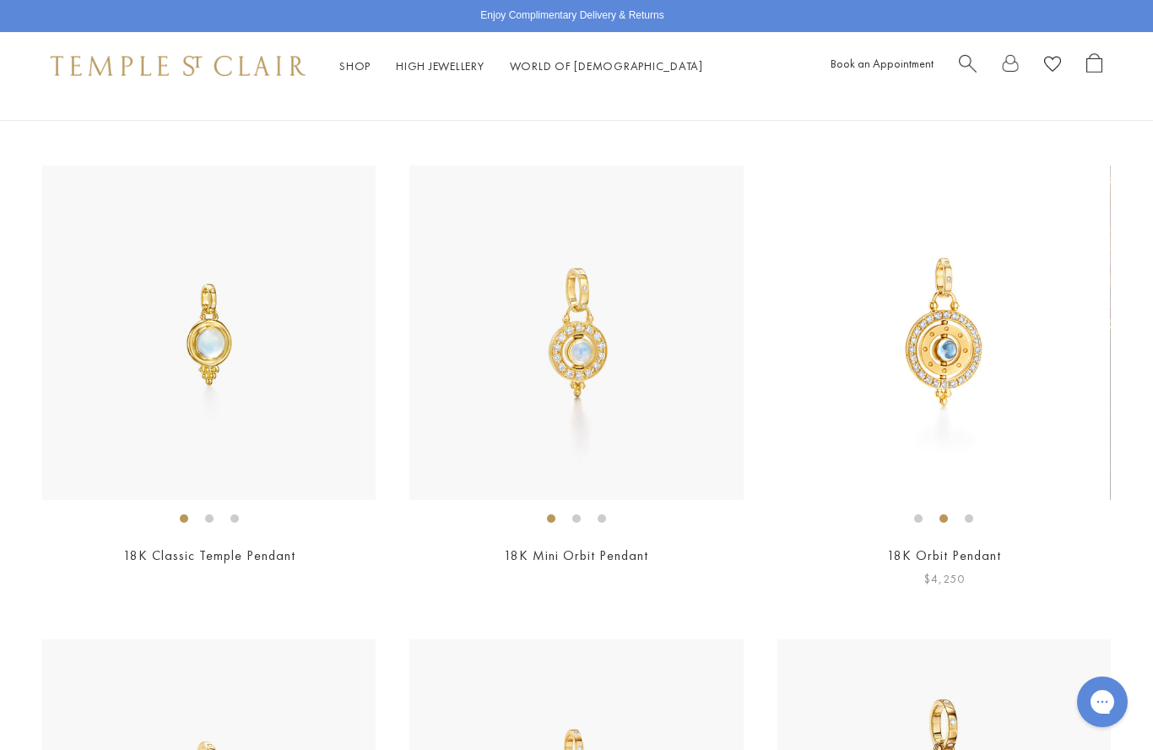
click at [1024, 442] on img at bounding box center [944, 331] width 333 height 333
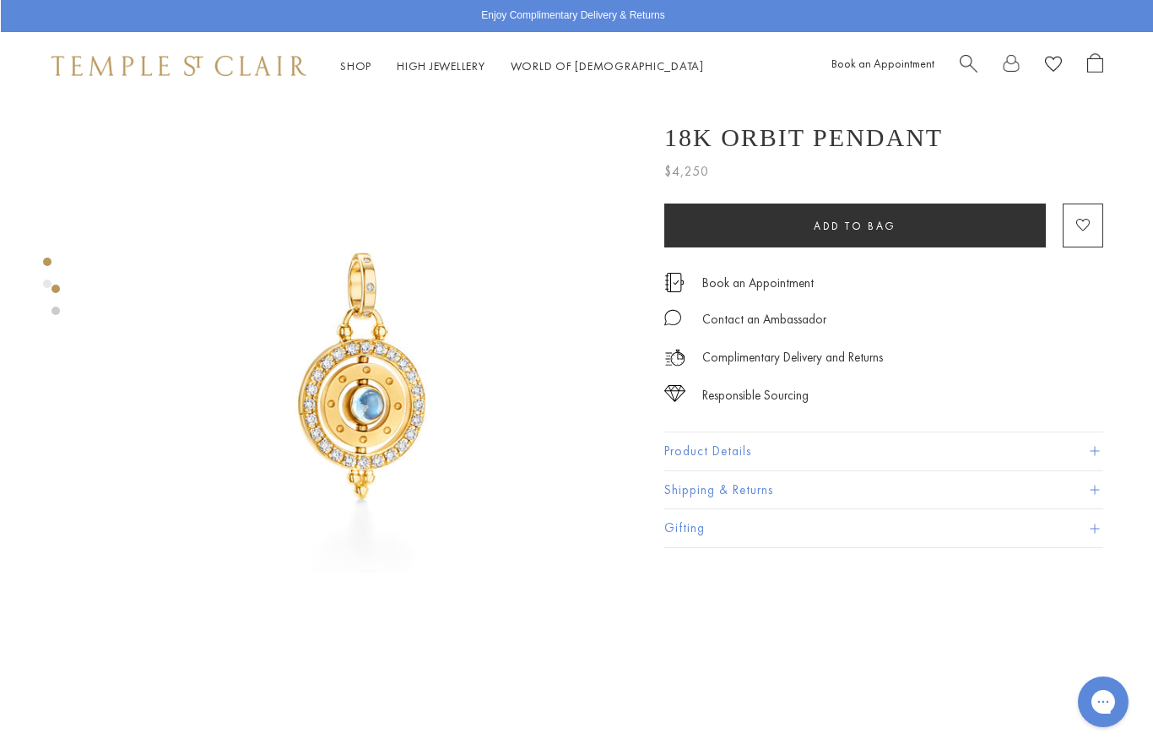
scroll to position [0, 3]
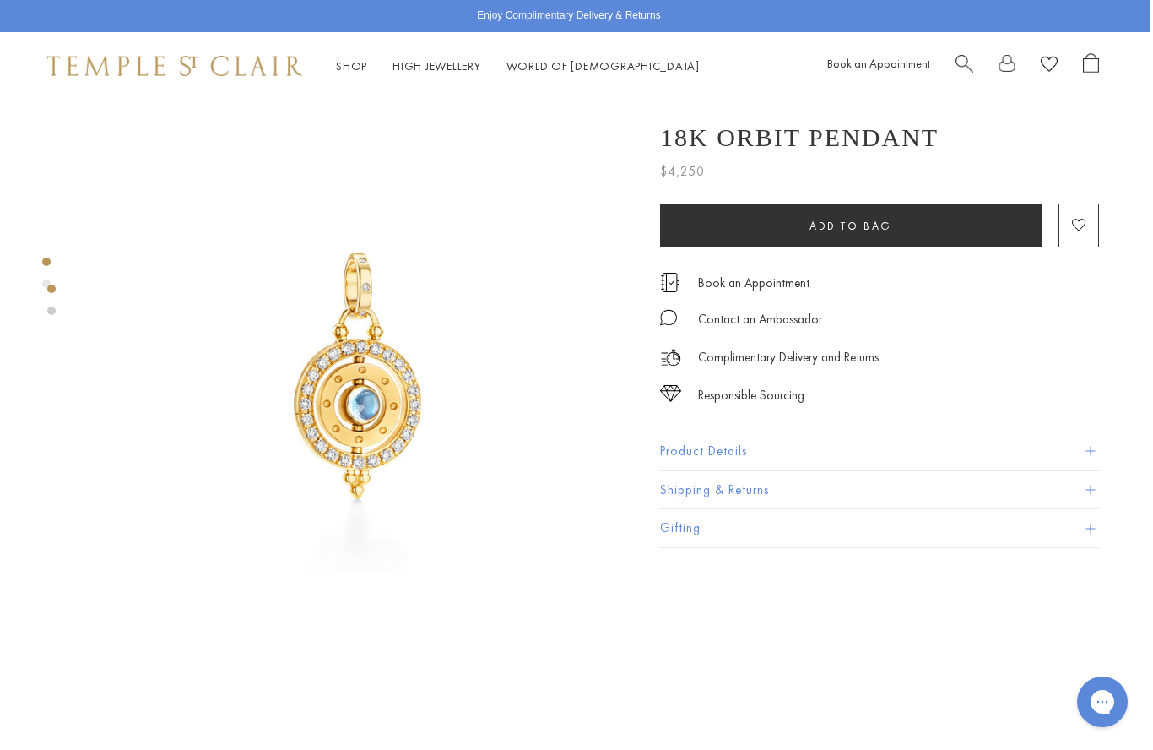
click at [54, 307] on link at bounding box center [51, 310] width 8 height 8
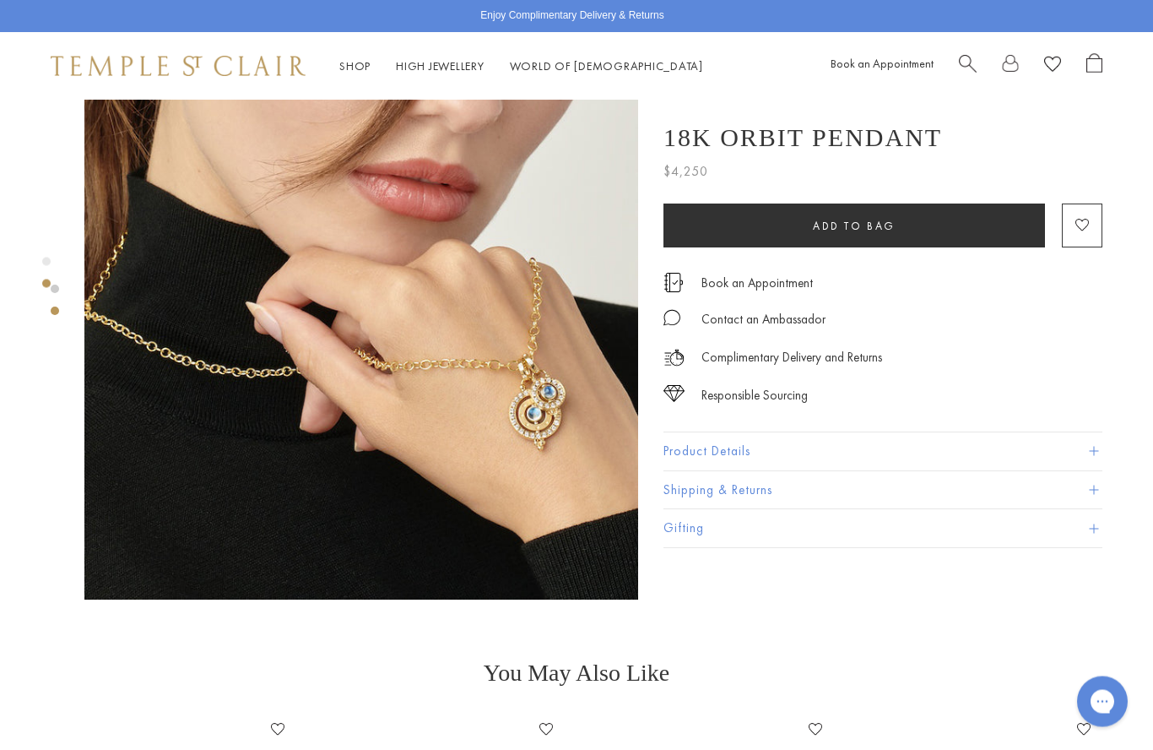
scroll to position [632, 0]
